Goal: Task Accomplishment & Management: Manage account settings

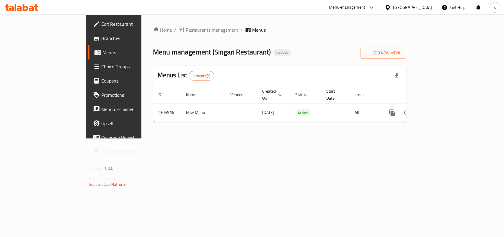
click at [416, 4] on div "[GEOGRAPHIC_DATA]" at bounding box center [412, 7] width 39 height 6
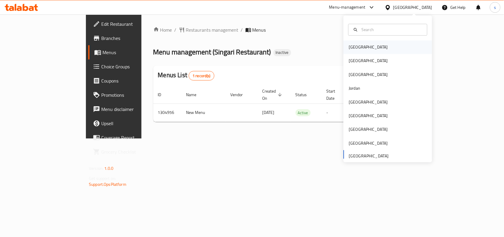
click at [356, 46] on div "[GEOGRAPHIC_DATA]" at bounding box center [368, 47] width 39 height 6
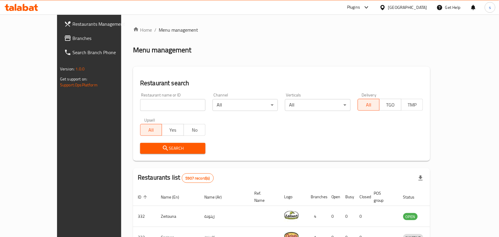
click at [420, 6] on div "[GEOGRAPHIC_DATA]" at bounding box center [407, 7] width 39 height 6
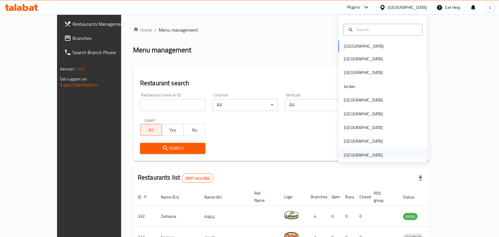
click at [367, 154] on div "[GEOGRAPHIC_DATA]" at bounding box center [363, 155] width 39 height 6
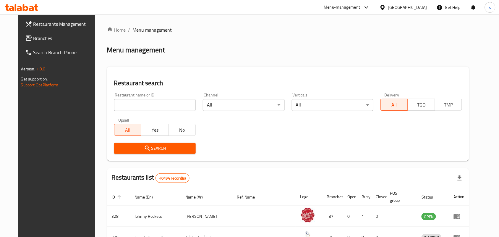
click at [33, 37] on span "Branches" at bounding box center [64, 38] width 63 height 7
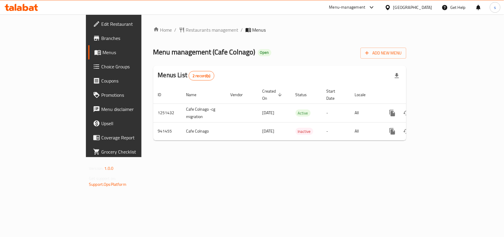
click at [407, 4] on div "[GEOGRAPHIC_DATA]" at bounding box center [408, 7] width 57 height 14
click at [405, 9] on div "[GEOGRAPHIC_DATA]" at bounding box center [412, 7] width 39 height 6
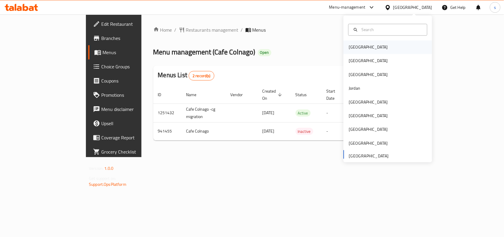
click at [351, 45] on div "[GEOGRAPHIC_DATA]" at bounding box center [368, 47] width 39 height 6
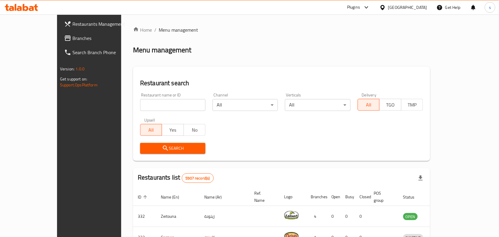
click at [424, 8] on div "[GEOGRAPHIC_DATA]" at bounding box center [407, 7] width 39 height 6
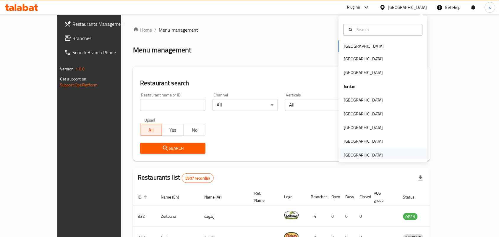
click at [361, 155] on div "[GEOGRAPHIC_DATA]" at bounding box center [363, 155] width 39 height 6
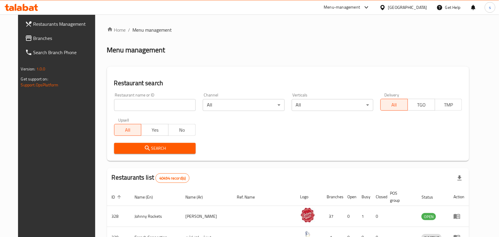
click at [33, 40] on span "Branches" at bounding box center [64, 38] width 63 height 7
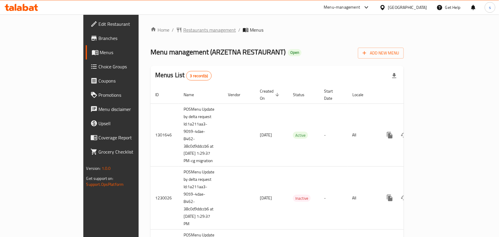
click at [183, 32] on span "Restaurants management" at bounding box center [209, 29] width 53 height 7
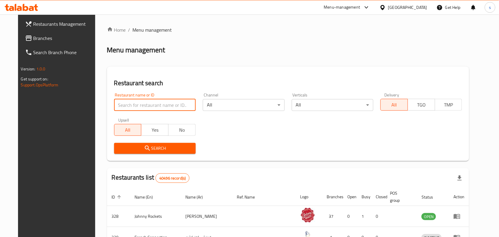
click at [137, 105] on input "search" at bounding box center [155, 105] width 82 height 12
paste input "638356"
type input "638356"
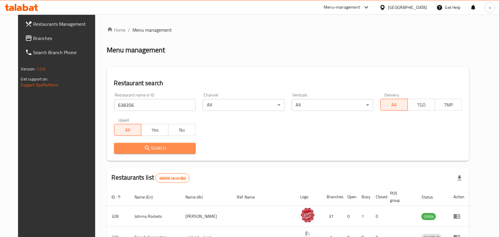
click at [152, 148] on span "Search" at bounding box center [155, 147] width 72 height 7
click at [152, 148] on div at bounding box center [249, 118] width 499 height 237
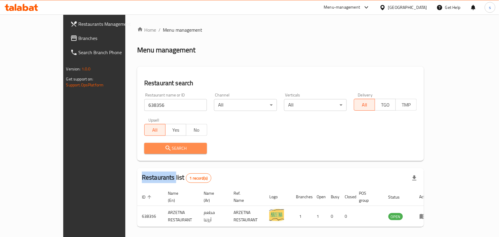
click at [152, 148] on span "Search" at bounding box center [175, 147] width 53 height 7
click at [149, 147] on span "Search" at bounding box center [175, 147] width 53 height 7
click at [418, 5] on div "[GEOGRAPHIC_DATA]" at bounding box center [407, 7] width 39 height 6
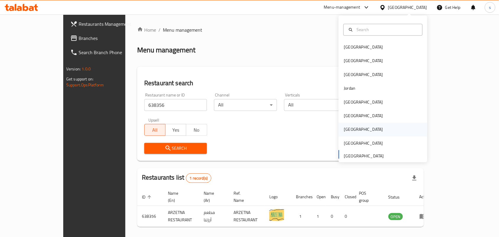
click at [344, 129] on div "Qatar" at bounding box center [363, 129] width 39 height 6
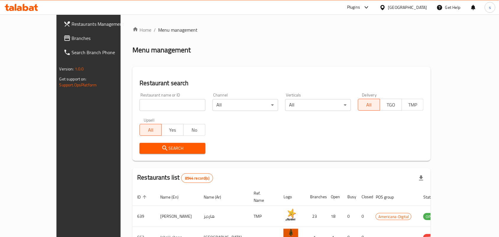
click at [72, 38] on span "Branches" at bounding box center [103, 38] width 63 height 7
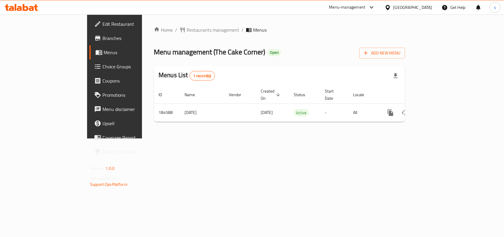
click at [393, 7] on div at bounding box center [389, 7] width 9 height 6
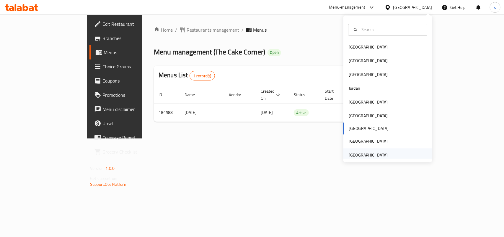
click at [368, 154] on div "[GEOGRAPHIC_DATA]" at bounding box center [368, 155] width 39 height 6
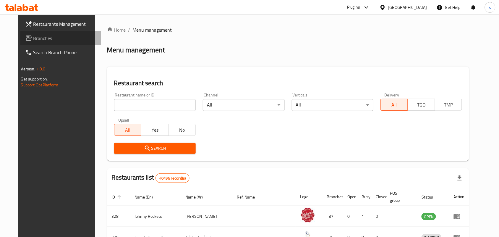
click at [40, 38] on span "Branches" at bounding box center [64, 38] width 63 height 7
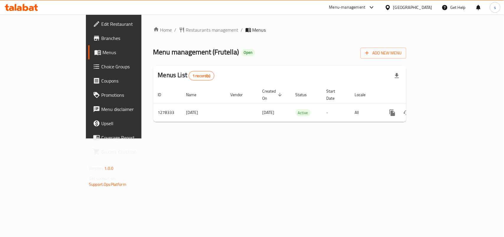
click at [402, 6] on div "[GEOGRAPHIC_DATA]" at bounding box center [412, 7] width 39 height 6
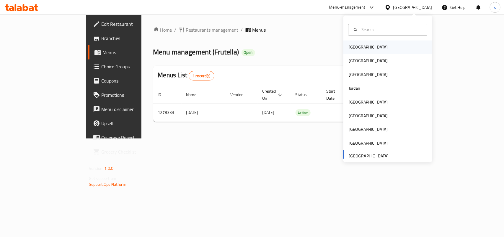
click at [354, 51] on div "[GEOGRAPHIC_DATA]" at bounding box center [368, 47] width 48 height 14
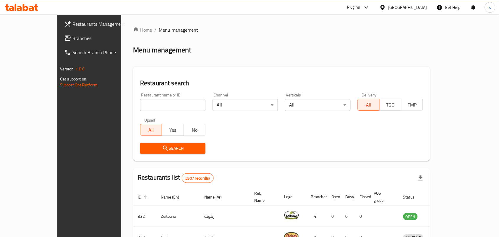
click at [419, 7] on div "[GEOGRAPHIC_DATA]" at bounding box center [407, 7] width 39 height 6
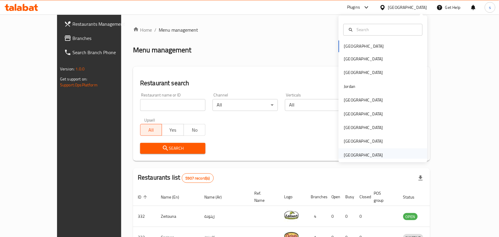
click at [356, 156] on div "[GEOGRAPHIC_DATA]" at bounding box center [363, 155] width 39 height 6
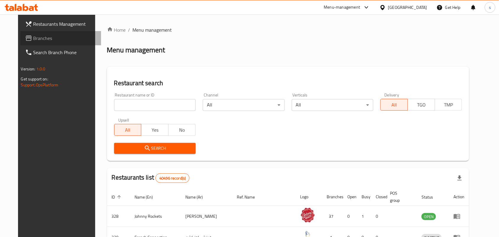
click at [33, 39] on span "Branches" at bounding box center [64, 38] width 63 height 7
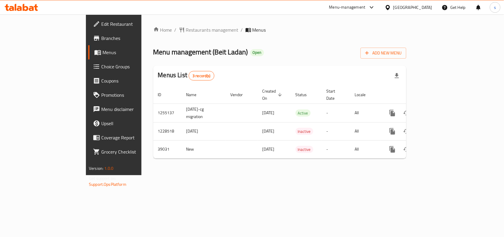
click at [424, 7] on div "[GEOGRAPHIC_DATA]" at bounding box center [412, 7] width 39 height 6
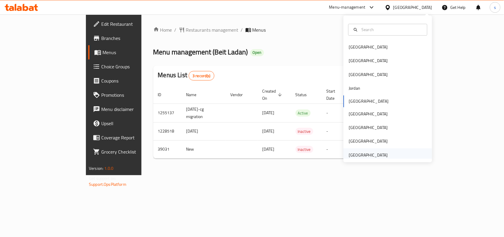
click at [358, 155] on div "[GEOGRAPHIC_DATA]" at bounding box center [368, 155] width 39 height 6
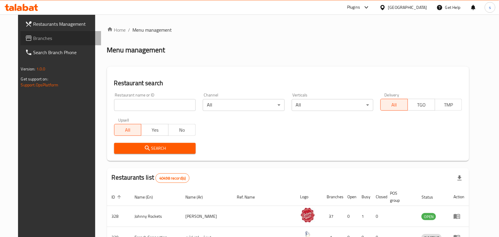
click at [33, 35] on span "Branches" at bounding box center [64, 38] width 63 height 7
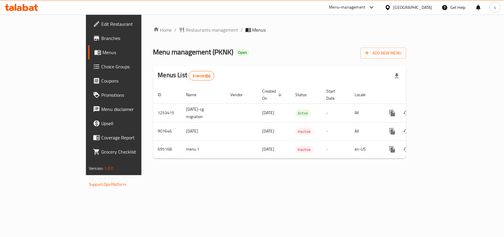
click at [101, 25] on span "Edit Restaurant" at bounding box center [133, 23] width 64 height 7
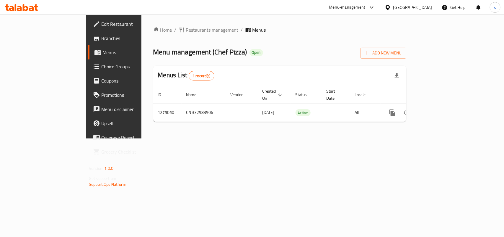
click at [427, 9] on div "Oman" at bounding box center [412, 7] width 39 height 6
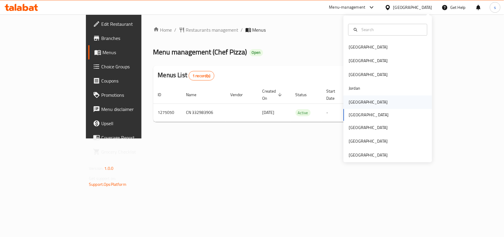
click at [349, 104] on div "[GEOGRAPHIC_DATA]" at bounding box center [368, 102] width 39 height 6
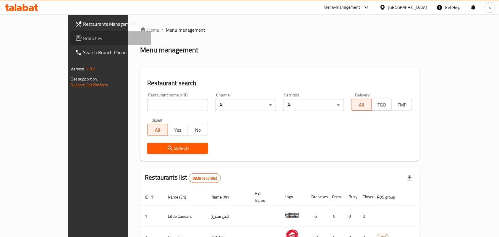
click at [83, 36] on span "Branches" at bounding box center [114, 38] width 63 height 7
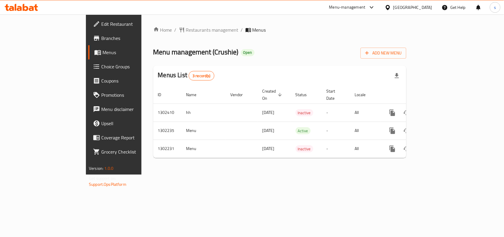
click at [424, 8] on div "[GEOGRAPHIC_DATA]" at bounding box center [412, 7] width 39 height 6
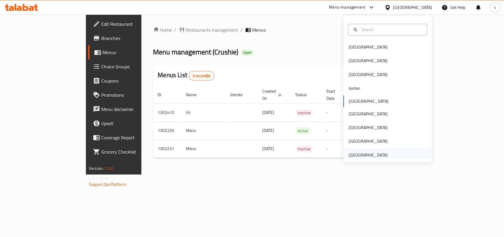
click at [373, 155] on div "[GEOGRAPHIC_DATA]" at bounding box center [368, 155] width 39 height 6
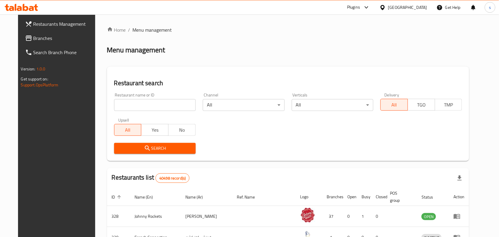
drag, startPoint x: 30, startPoint y: 38, endPoint x: 4, endPoint y: 45, distance: 26.4
click at [33, 38] on span "Branches" at bounding box center [64, 38] width 63 height 7
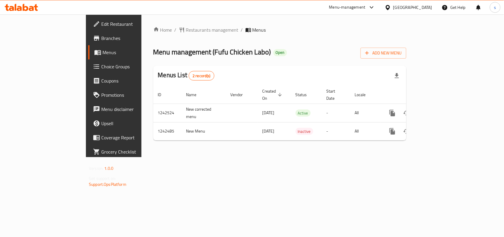
click at [408, 5] on div "[GEOGRAPHIC_DATA]" at bounding box center [412, 7] width 39 height 6
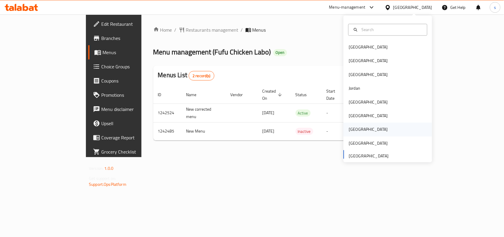
click at [349, 131] on div "Qatar" at bounding box center [368, 129] width 39 height 6
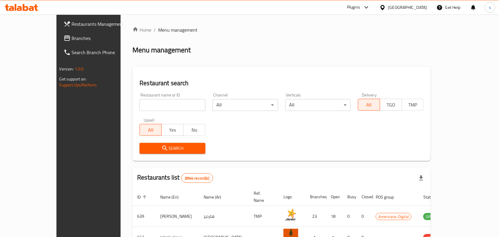
click at [419, 6] on div "Qatar" at bounding box center [407, 7] width 39 height 6
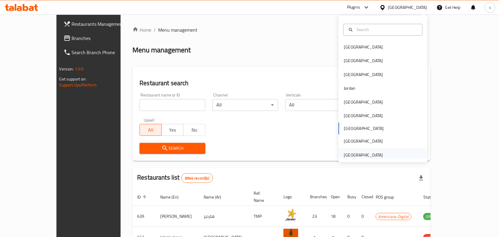
click at [361, 156] on div "United Arab Emirates" at bounding box center [363, 155] width 39 height 6
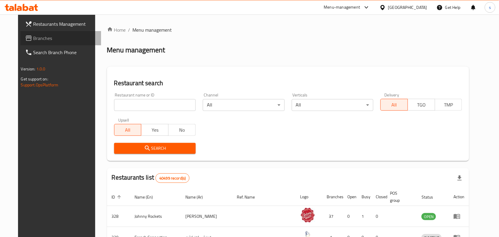
click at [33, 36] on span "Branches" at bounding box center [64, 38] width 63 height 7
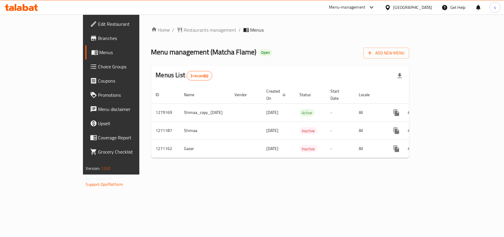
click at [416, 9] on div "[GEOGRAPHIC_DATA]" at bounding box center [412, 7] width 39 height 6
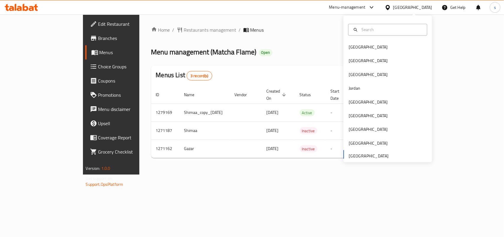
click at [354, 157] on div "Bahrain Egypt Iraq Jordan Kuwait Oman Qatar Saudi Arabia United Arab Emirates" at bounding box center [387, 100] width 89 height 121
click at [364, 157] on div "Bahrain Egypt Iraq Jordan Kuwait Oman Qatar Saudi Arabia United Arab Emirates" at bounding box center [387, 100] width 89 height 121
click at [349, 49] on div "[GEOGRAPHIC_DATA]" at bounding box center [368, 47] width 39 height 6
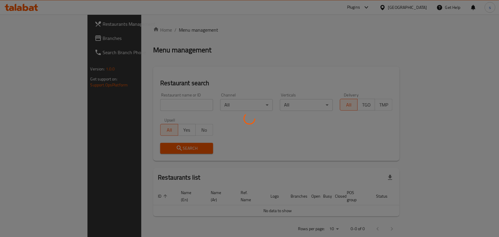
click at [421, 8] on div at bounding box center [249, 118] width 499 height 237
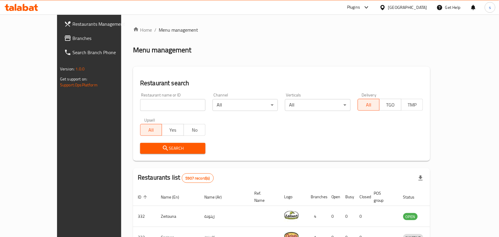
click at [72, 36] on span "Branches" at bounding box center [103, 38] width 63 height 7
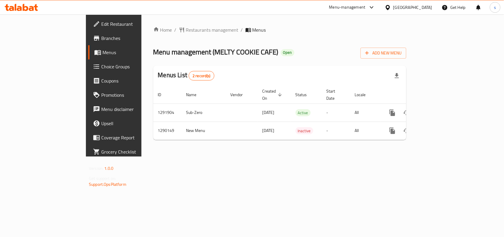
click at [406, 6] on div "[GEOGRAPHIC_DATA]" at bounding box center [412, 7] width 39 height 6
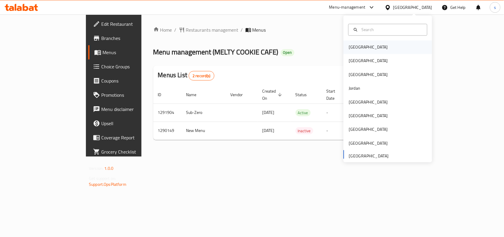
click at [350, 43] on div "[GEOGRAPHIC_DATA]" at bounding box center [368, 47] width 48 height 14
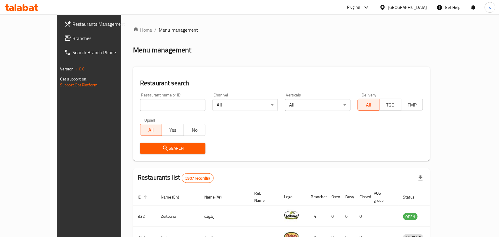
click at [414, 9] on div "[GEOGRAPHIC_DATA]" at bounding box center [407, 7] width 39 height 6
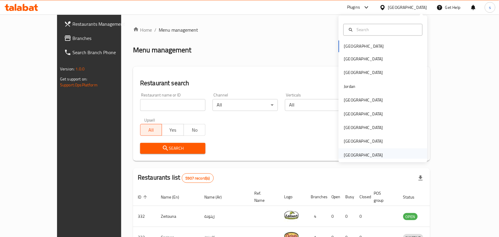
click at [350, 156] on div "[GEOGRAPHIC_DATA]" at bounding box center [363, 155] width 39 height 6
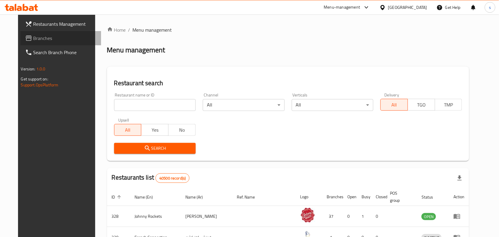
click at [33, 40] on span "Branches" at bounding box center [64, 38] width 63 height 7
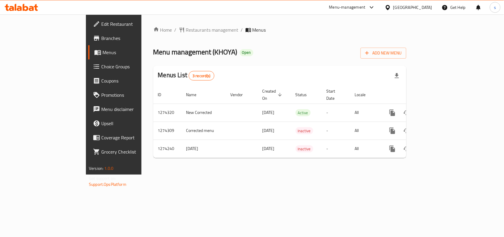
click at [419, 5] on div "[GEOGRAPHIC_DATA]" at bounding box center [412, 7] width 39 height 6
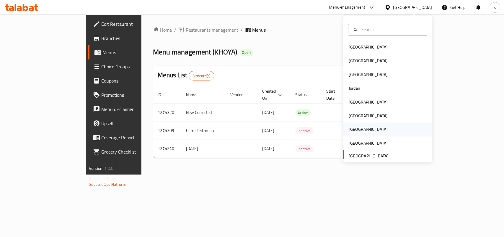
click at [349, 128] on div "[GEOGRAPHIC_DATA]" at bounding box center [368, 129] width 39 height 6
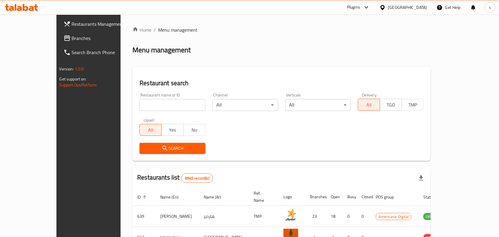
click at [72, 39] on span "Branches" at bounding box center [103, 38] width 63 height 7
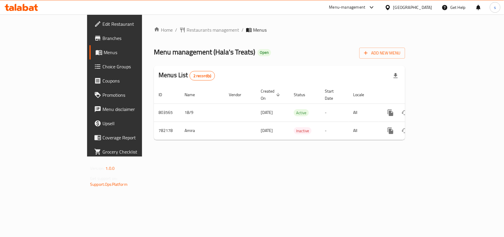
click at [424, 5] on div "[GEOGRAPHIC_DATA]" at bounding box center [412, 7] width 39 height 6
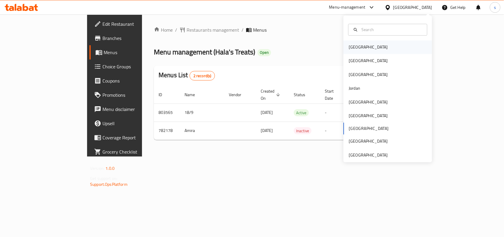
click at [349, 48] on div "[GEOGRAPHIC_DATA]" at bounding box center [368, 47] width 39 height 6
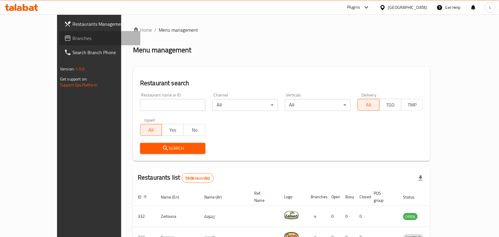
click at [72, 39] on span "Branches" at bounding box center [103, 38] width 63 height 7
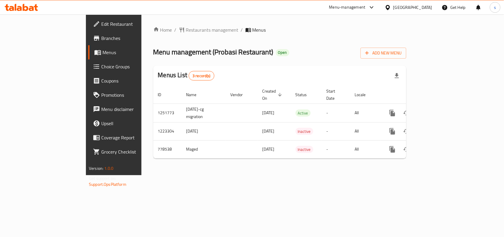
click at [430, 6] on div "[GEOGRAPHIC_DATA]" at bounding box center [412, 7] width 39 height 6
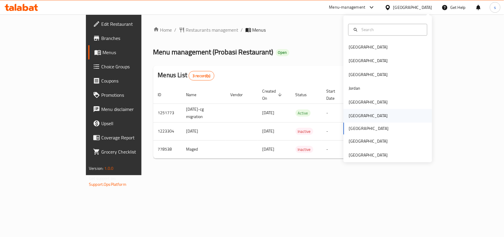
click at [352, 114] on div "[GEOGRAPHIC_DATA]" at bounding box center [368, 116] width 39 height 6
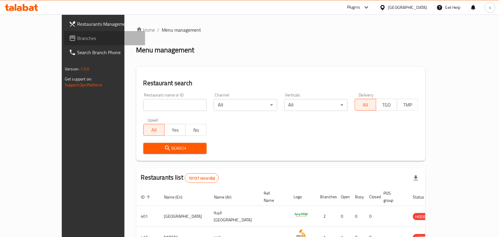
click at [77, 36] on span "Branches" at bounding box center [108, 38] width 63 height 7
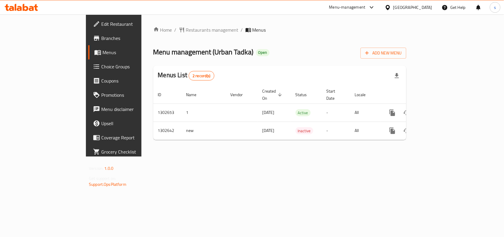
click at [426, 8] on div "[GEOGRAPHIC_DATA]" at bounding box center [412, 7] width 39 height 6
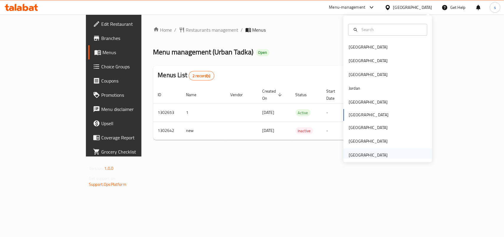
click at [371, 155] on div "[GEOGRAPHIC_DATA]" at bounding box center [368, 155] width 39 height 6
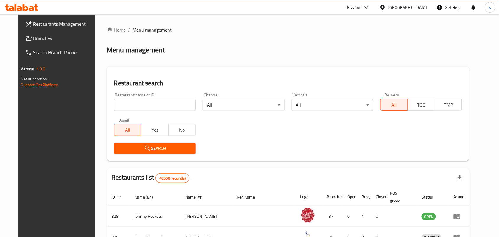
click at [33, 38] on span "Branches" at bounding box center [64, 38] width 63 height 7
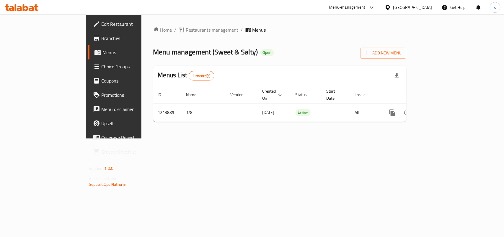
click at [423, 7] on div "[GEOGRAPHIC_DATA]" at bounding box center [412, 7] width 39 height 6
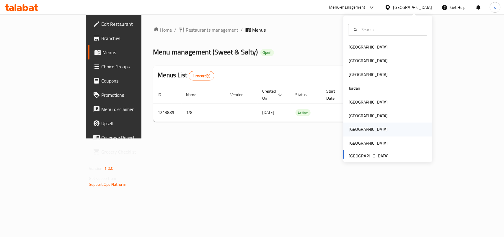
click at [351, 129] on div "[GEOGRAPHIC_DATA]" at bounding box center [368, 129] width 39 height 6
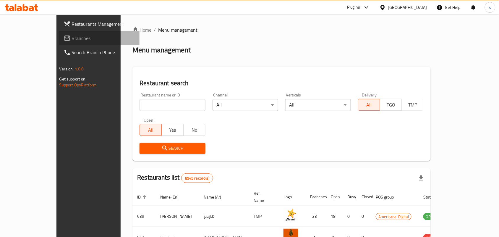
click at [72, 42] on span "Branches" at bounding box center [103, 38] width 63 height 7
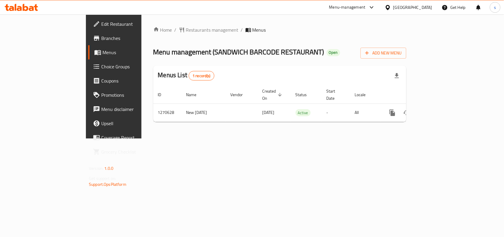
click at [429, 7] on div "Qatar" at bounding box center [412, 7] width 39 height 6
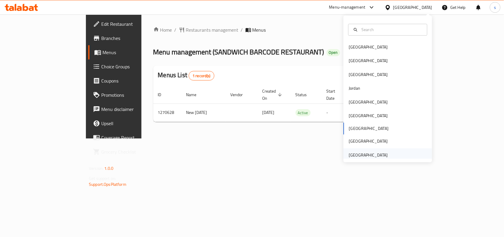
click at [357, 153] on div "[GEOGRAPHIC_DATA]" at bounding box center [368, 155] width 39 height 6
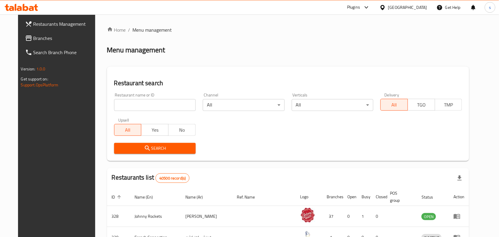
click at [33, 35] on span "Branches" at bounding box center [64, 38] width 63 height 7
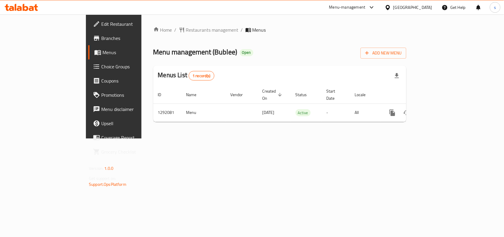
click at [101, 21] on span "Edit Restaurant" at bounding box center [133, 23] width 64 height 7
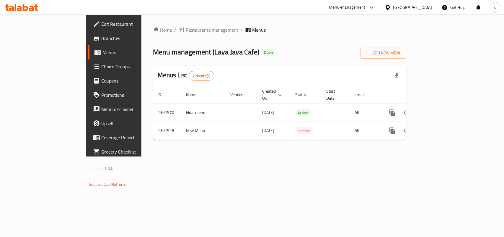
click at [413, 9] on div "[GEOGRAPHIC_DATA]" at bounding box center [412, 7] width 39 height 6
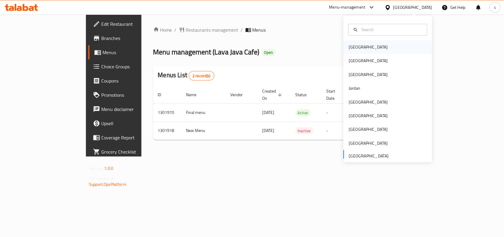
click at [351, 50] on div "[GEOGRAPHIC_DATA]" at bounding box center [368, 47] width 39 height 6
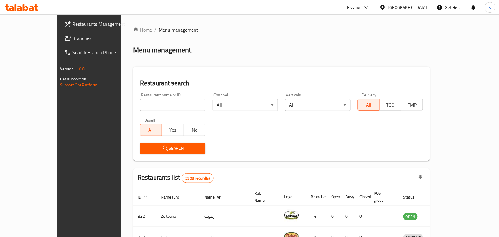
click at [418, 9] on div "[GEOGRAPHIC_DATA]" at bounding box center [407, 7] width 39 height 6
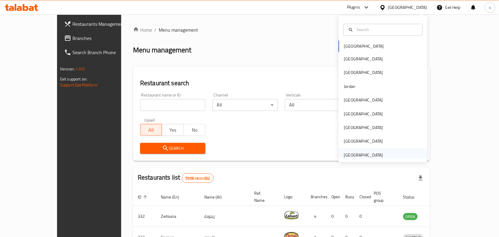
click at [361, 156] on div "[GEOGRAPHIC_DATA]" at bounding box center [363, 155] width 39 height 6
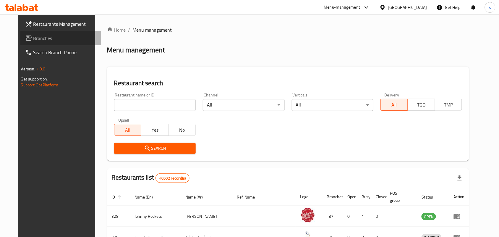
click at [33, 39] on span "Branches" at bounding box center [64, 38] width 63 height 7
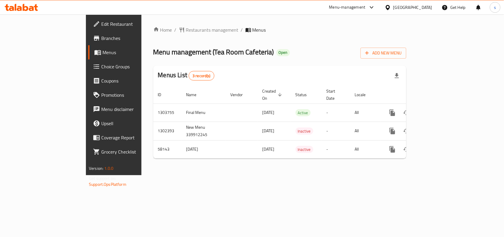
click at [405, 5] on div "[GEOGRAPHIC_DATA]" at bounding box center [412, 7] width 39 height 6
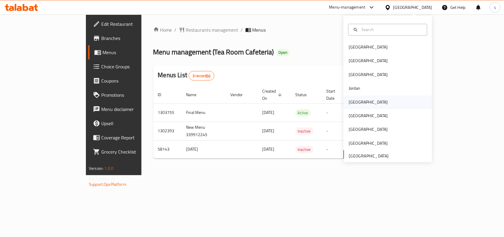
click at [355, 101] on div "[GEOGRAPHIC_DATA]" at bounding box center [368, 102] width 39 height 6
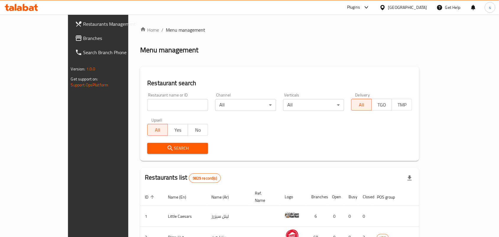
click at [83, 36] on span "Branches" at bounding box center [114, 38] width 63 height 7
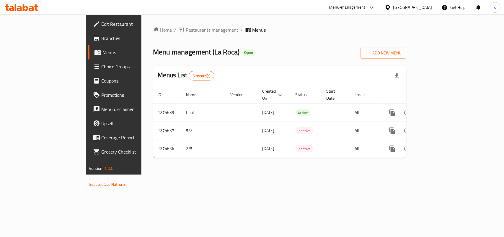
click at [429, 8] on div "[GEOGRAPHIC_DATA]" at bounding box center [412, 7] width 39 height 6
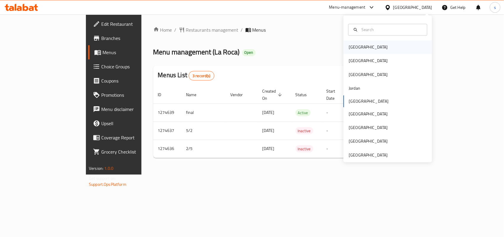
click at [349, 49] on div "[GEOGRAPHIC_DATA]" at bounding box center [368, 47] width 39 height 6
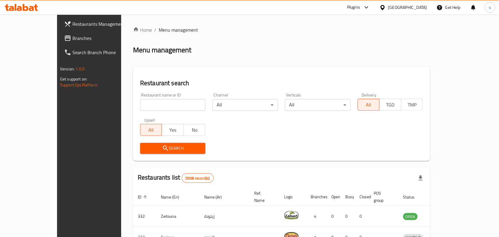
click at [424, 8] on div "[GEOGRAPHIC_DATA]" at bounding box center [407, 7] width 39 height 6
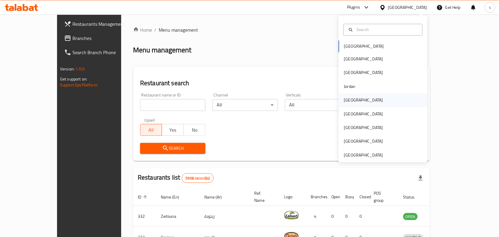
click at [344, 101] on div "[GEOGRAPHIC_DATA]" at bounding box center [363, 100] width 39 height 6
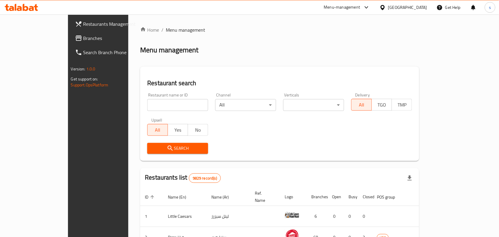
click at [83, 37] on span "Branches" at bounding box center [114, 38] width 63 height 7
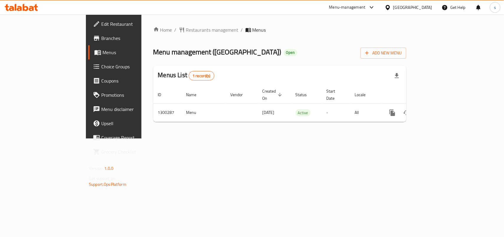
click at [410, 6] on div "[GEOGRAPHIC_DATA]" at bounding box center [412, 7] width 39 height 6
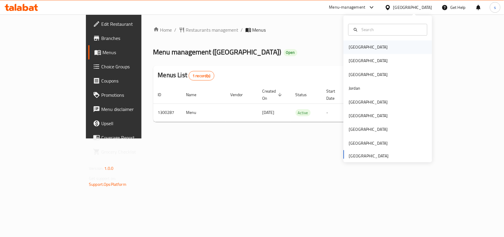
click at [352, 49] on div "[GEOGRAPHIC_DATA]" at bounding box center [368, 47] width 39 height 6
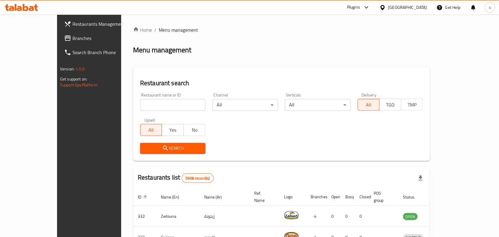
click at [421, 6] on div "[GEOGRAPHIC_DATA]" at bounding box center [407, 7] width 39 height 6
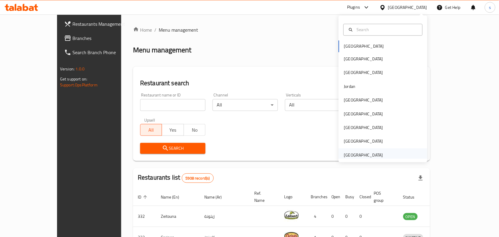
click at [352, 156] on div "[GEOGRAPHIC_DATA]" at bounding box center [363, 155] width 39 height 6
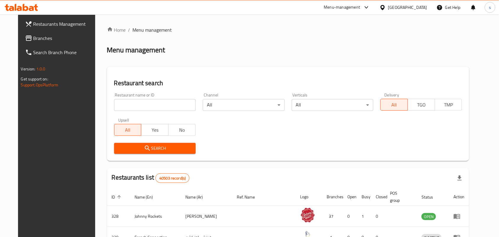
click at [33, 40] on span "Branches" at bounding box center [64, 38] width 63 height 7
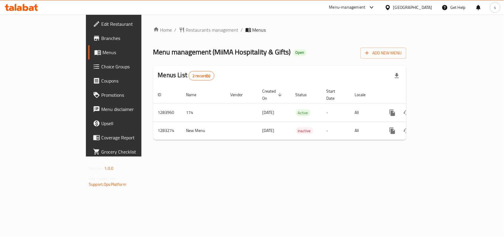
click at [410, 9] on div "[GEOGRAPHIC_DATA]" at bounding box center [412, 7] width 39 height 6
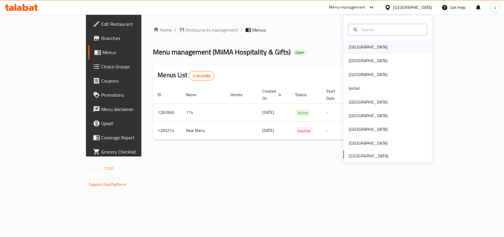
click at [354, 47] on div "[GEOGRAPHIC_DATA]" at bounding box center [368, 47] width 39 height 6
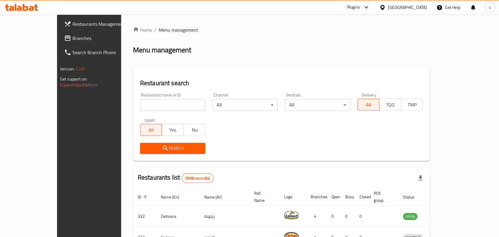
click at [72, 41] on span "Branches" at bounding box center [103, 38] width 63 height 7
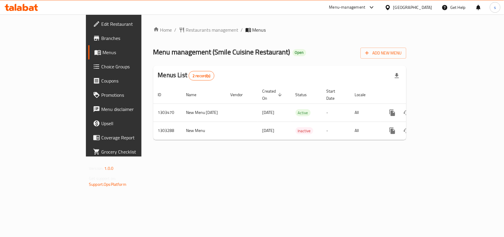
click at [416, 9] on div "[GEOGRAPHIC_DATA]" at bounding box center [412, 7] width 39 height 6
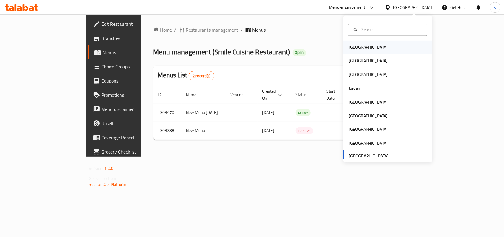
click at [365, 44] on div "[GEOGRAPHIC_DATA]" at bounding box center [387, 47] width 89 height 14
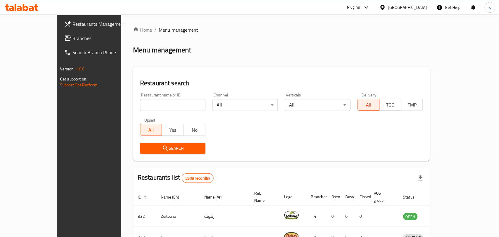
click at [388, 7] on div at bounding box center [383, 7] width 9 height 6
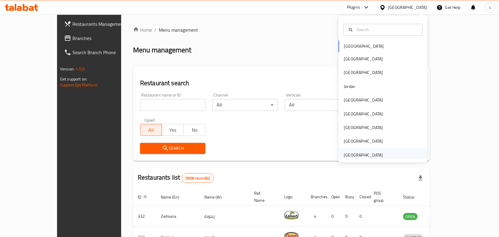
click at [358, 154] on div "[GEOGRAPHIC_DATA]" at bounding box center [363, 155] width 39 height 6
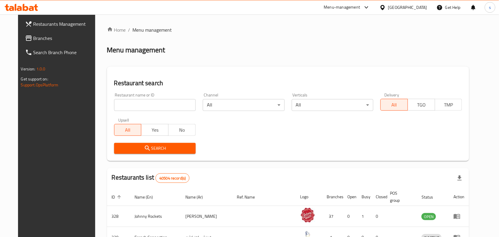
click at [33, 40] on span "Branches" at bounding box center [64, 38] width 63 height 7
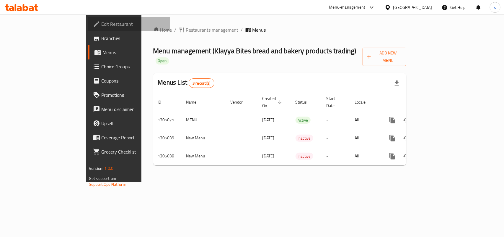
click at [101, 25] on span "Edit Restaurant" at bounding box center [133, 23] width 64 height 7
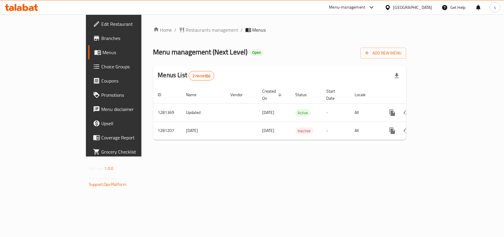
click at [423, 7] on div "[GEOGRAPHIC_DATA]" at bounding box center [412, 7] width 39 height 6
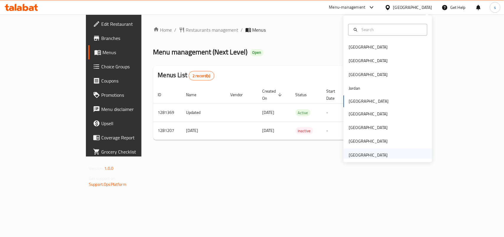
click at [366, 155] on div "[GEOGRAPHIC_DATA]" at bounding box center [368, 155] width 39 height 6
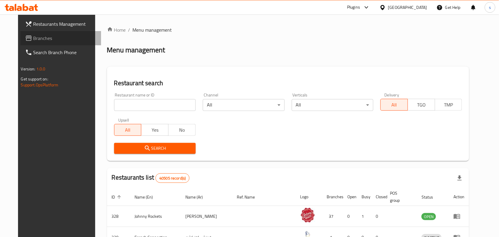
click at [33, 41] on span "Branches" at bounding box center [64, 38] width 63 height 7
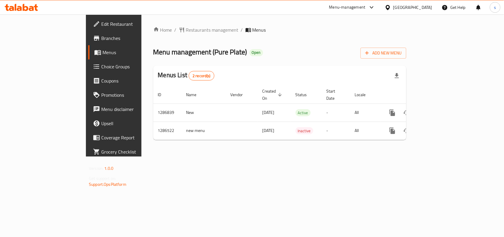
click at [410, 6] on div "[GEOGRAPHIC_DATA]" at bounding box center [412, 7] width 39 height 6
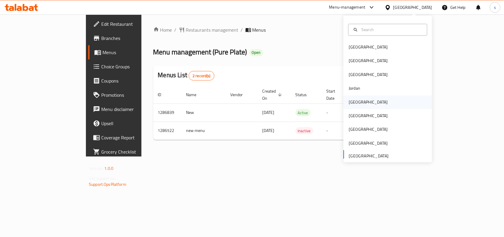
click at [353, 101] on div "[GEOGRAPHIC_DATA]" at bounding box center [368, 102] width 39 height 6
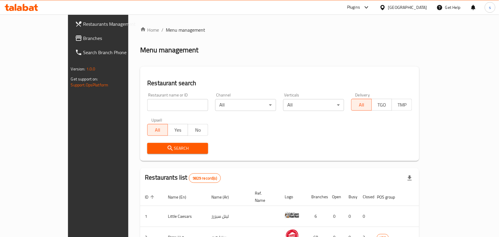
click at [83, 39] on span "Branches" at bounding box center [114, 38] width 63 height 7
